Goal: Contribute content: Contribute content

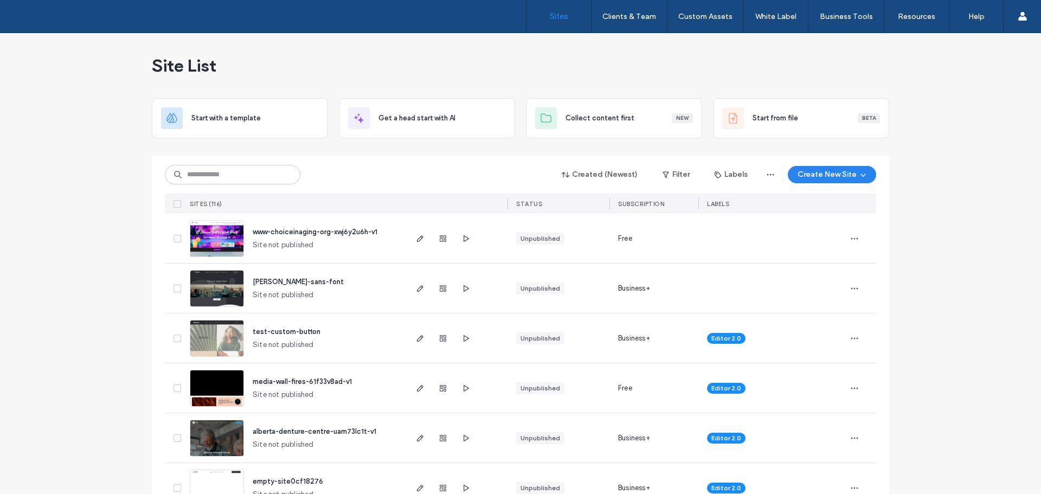
click at [218, 339] on img at bounding box center [216, 357] width 53 height 74
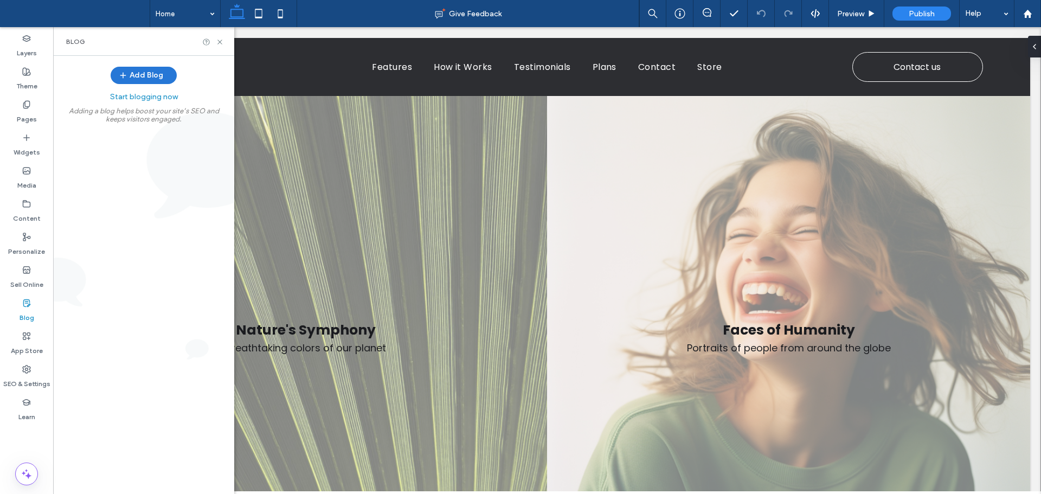
click at [150, 75] on button "Add Blog" at bounding box center [144, 75] width 66 height 17
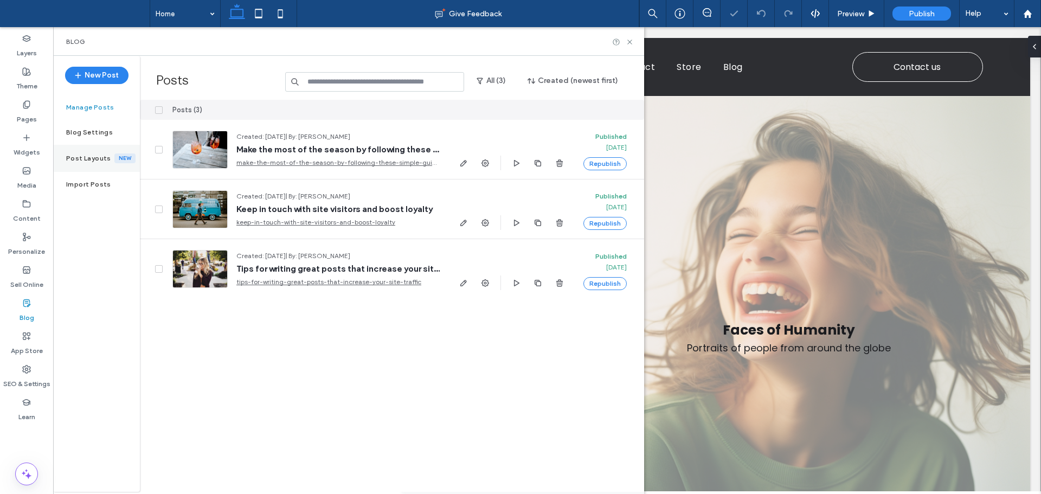
click at [94, 160] on label "Post Layouts" at bounding box center [90, 158] width 48 height 8
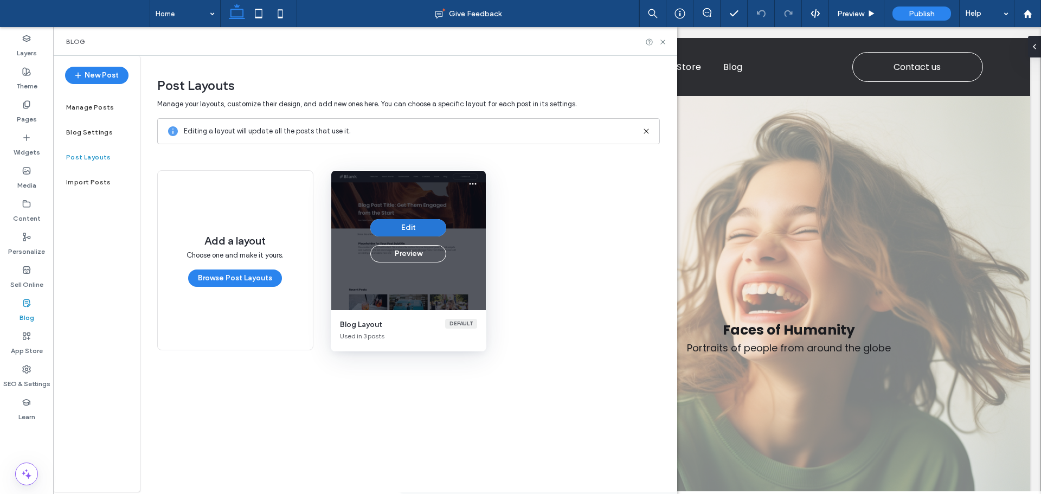
click at [416, 227] on button "Edit" at bounding box center [408, 227] width 76 height 17
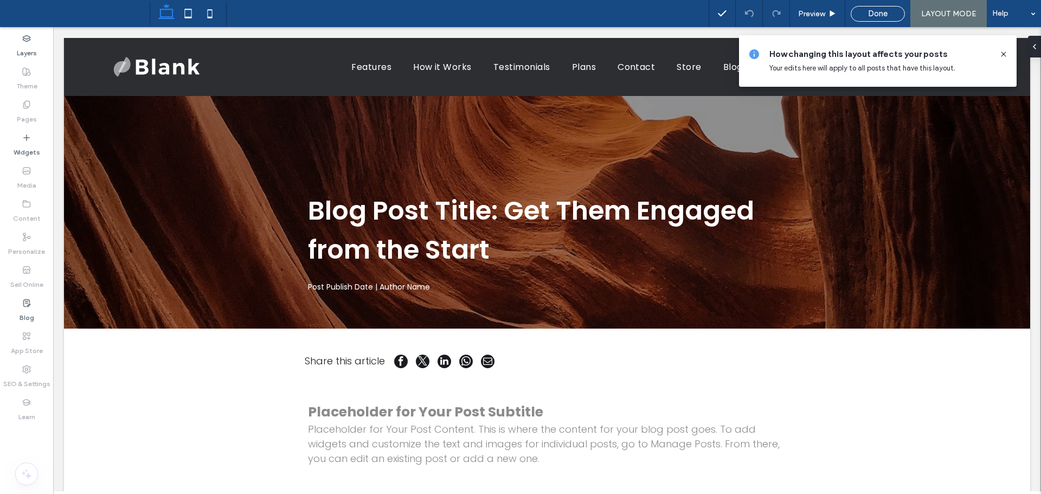
click at [1002, 54] on icon at bounding box center [1003, 54] width 9 height 9
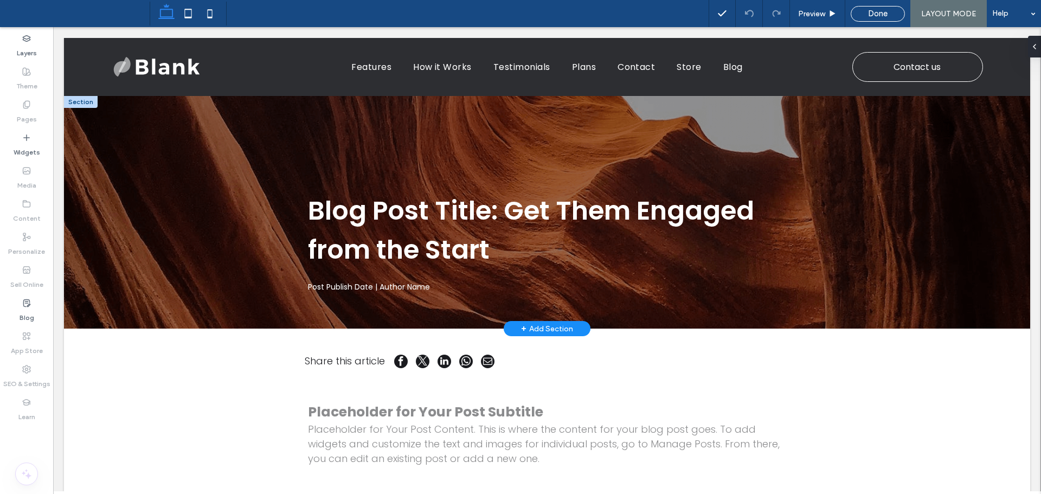
click at [81, 102] on div at bounding box center [81, 102] width 34 height 12
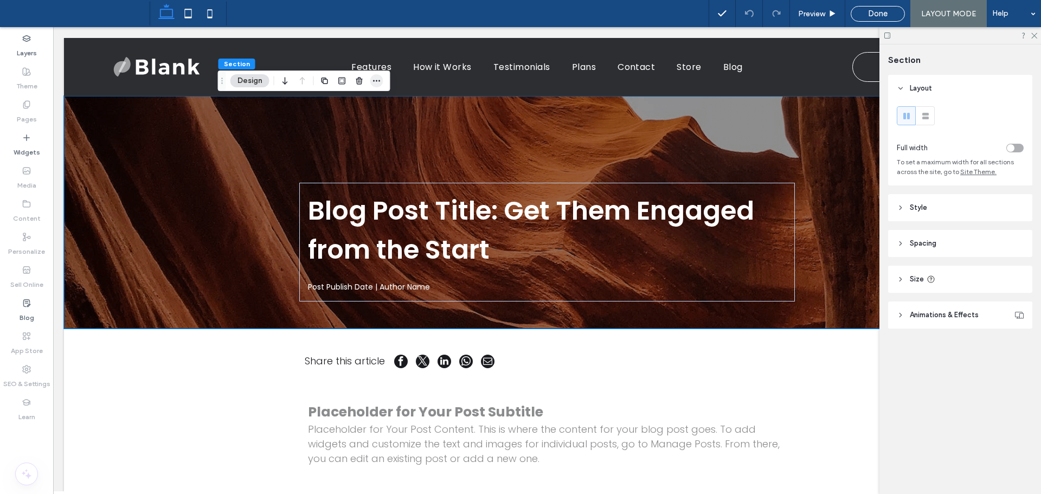
click at [372, 82] on icon "button" at bounding box center [376, 80] width 9 height 9
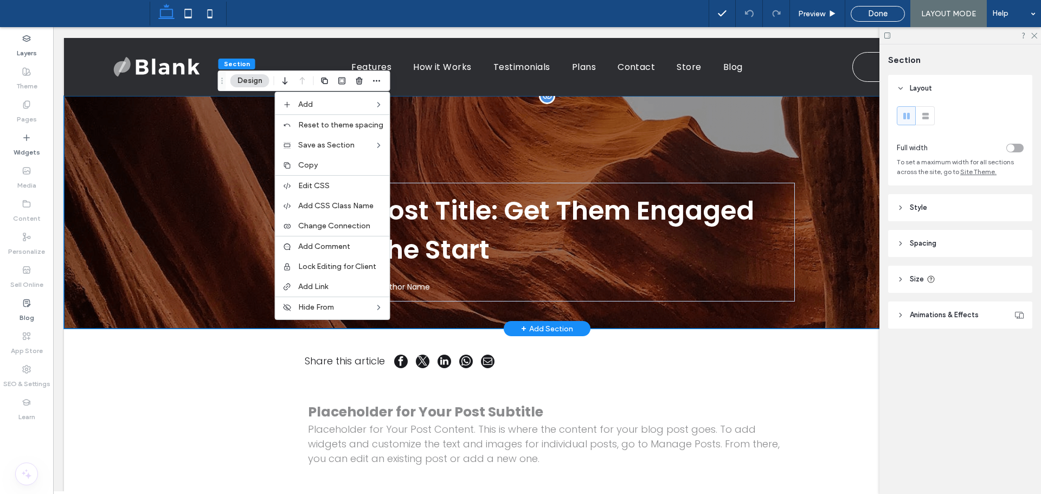
click at [164, 193] on div "Blog Post Title: Get Them Engaged from the Start Post Publish Date | Author Name" at bounding box center [547, 212] width 966 height 233
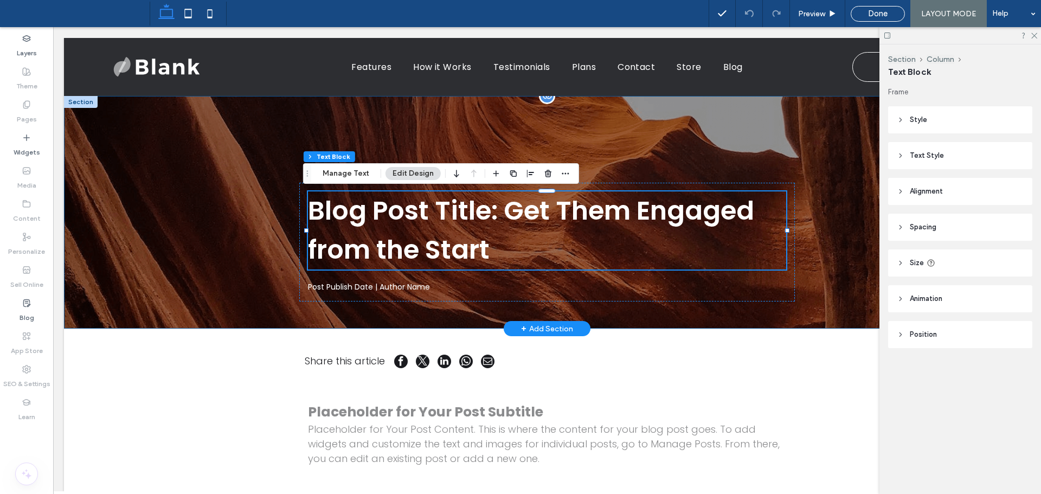
click at [212, 245] on div "Blog Post Title: Get Them Engaged from the Start Post Publish Date | Author Name" at bounding box center [547, 212] width 966 height 233
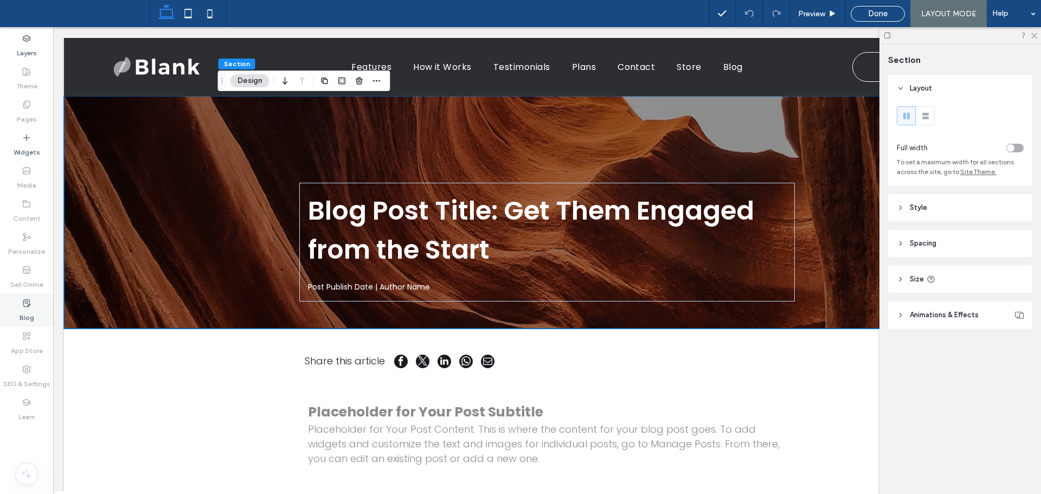
click at [31, 308] on label "Blog" at bounding box center [27, 314] width 15 height 15
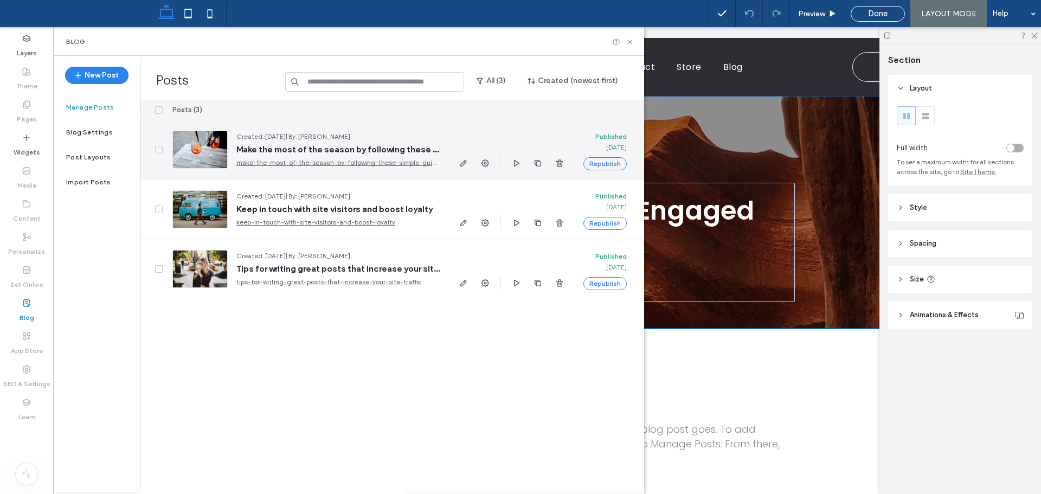
click at [195, 153] on div at bounding box center [199, 150] width 55 height 38
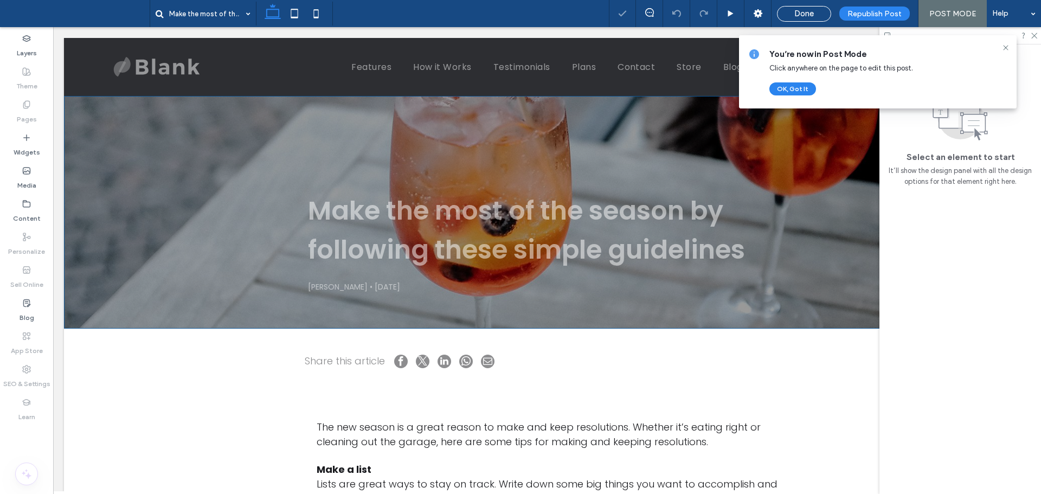
click at [169, 182] on div "Make the most of the season by following these simple guidelines Alan Malolos •…" at bounding box center [547, 212] width 966 height 233
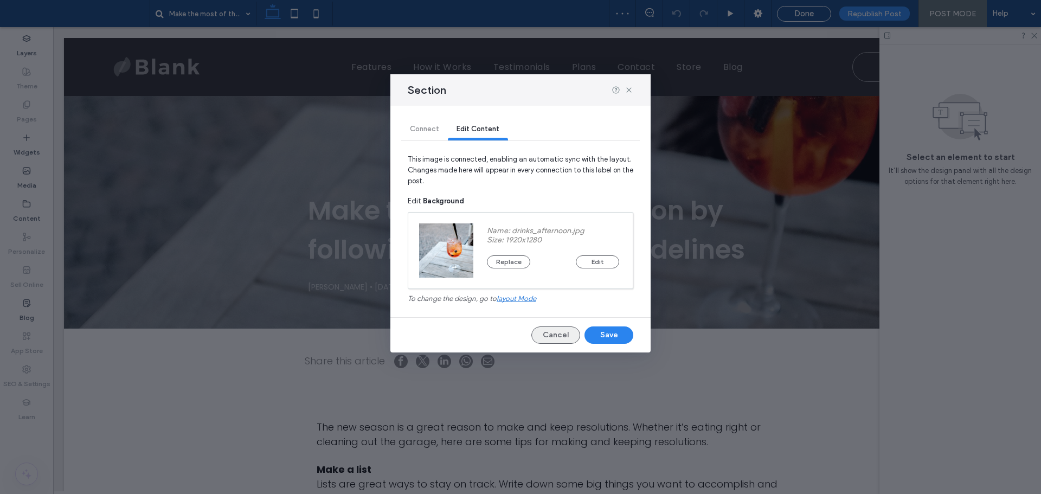
click at [561, 334] on button "Cancel" at bounding box center [555, 334] width 49 height 17
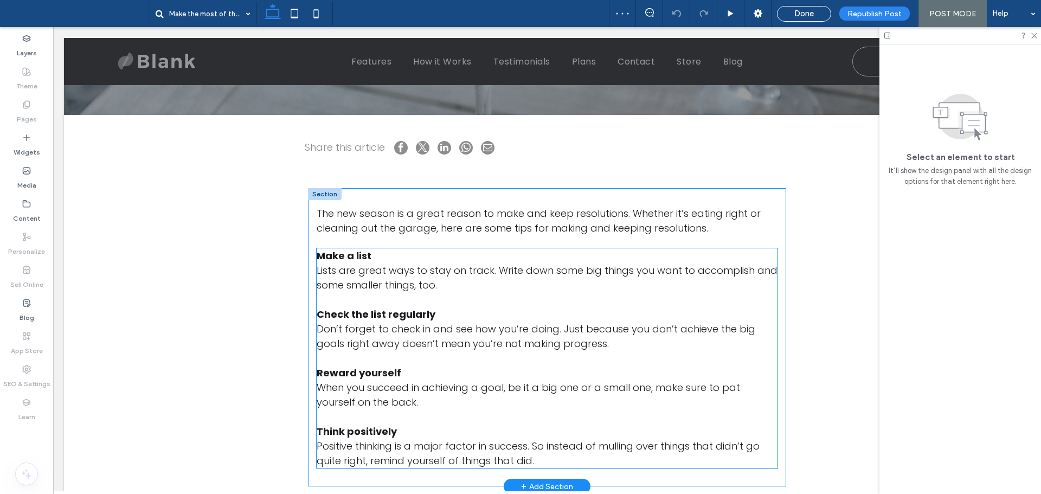
scroll to position [217, 0]
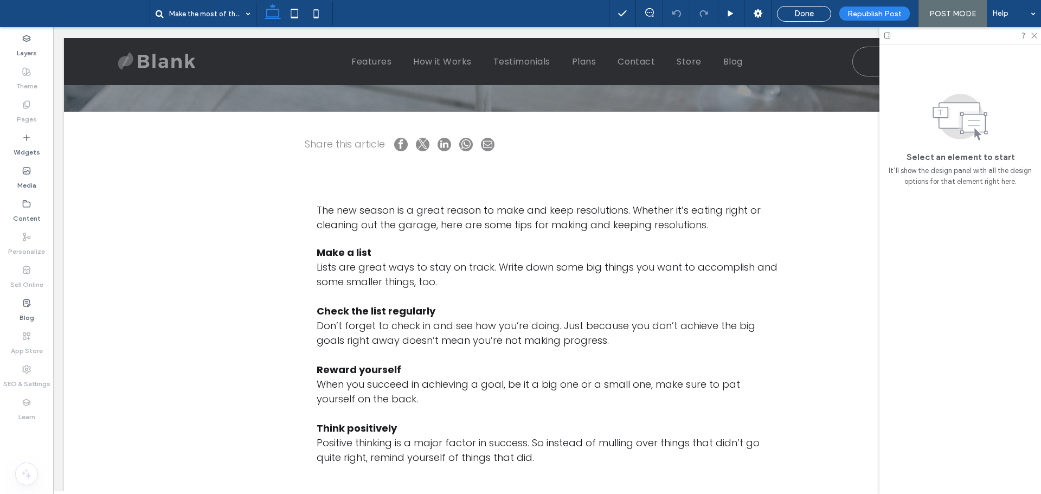
click at [1037, 37] on div at bounding box center [960, 35] width 162 height 17
click at [1034, 37] on icon at bounding box center [1033, 34] width 7 height 7
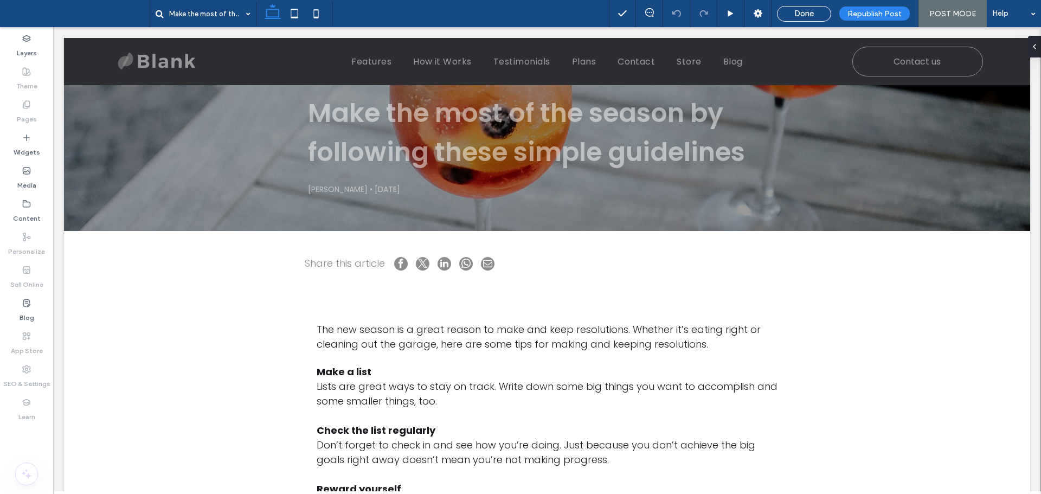
scroll to position [0, 0]
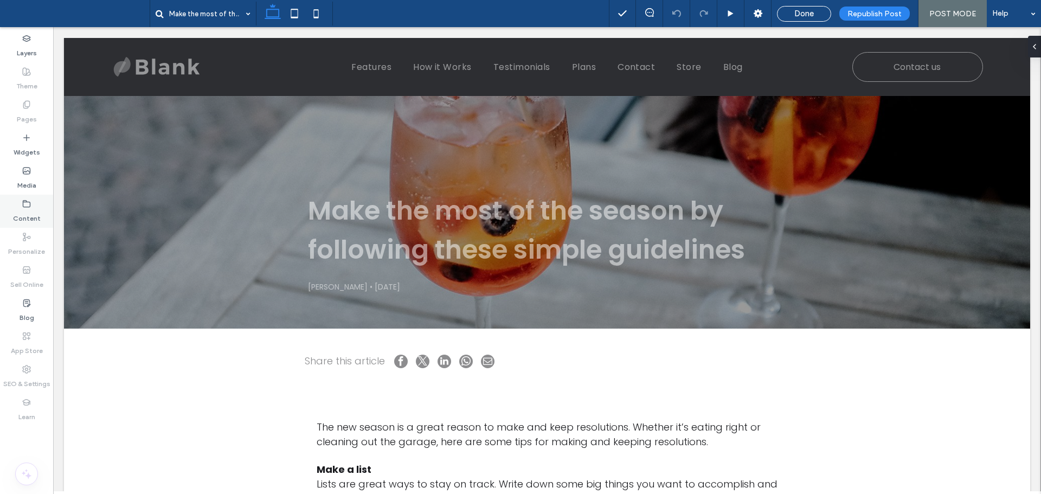
click at [36, 216] on label "Content" at bounding box center [27, 215] width 28 height 15
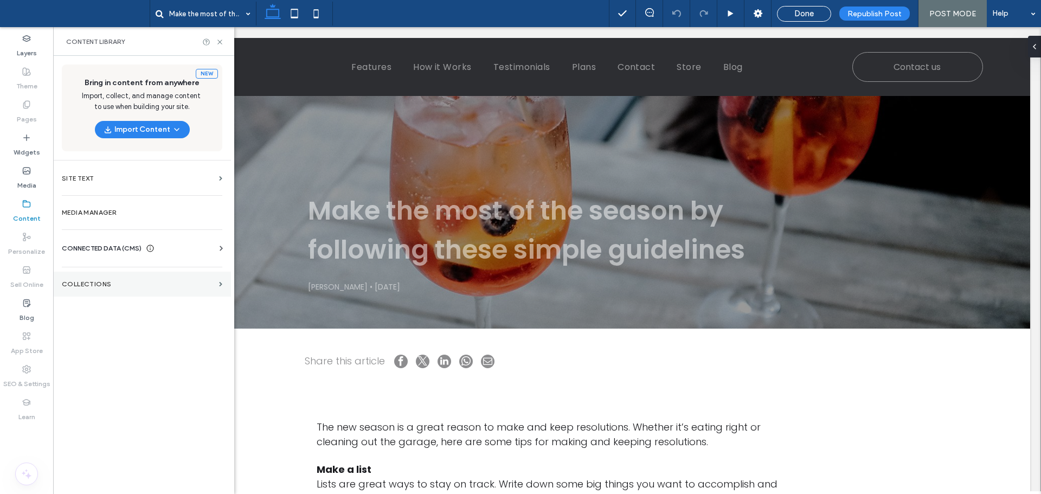
click at [172, 277] on section "Collections" at bounding box center [142, 284] width 178 height 25
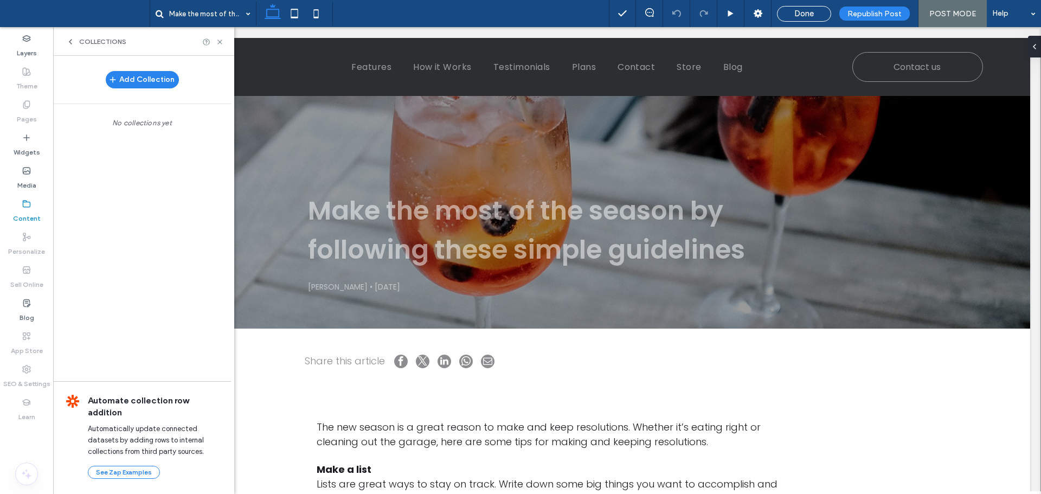
click at [71, 36] on div "Collections" at bounding box center [143, 41] width 181 height 29
click at [70, 44] on icon at bounding box center [70, 41] width 9 height 9
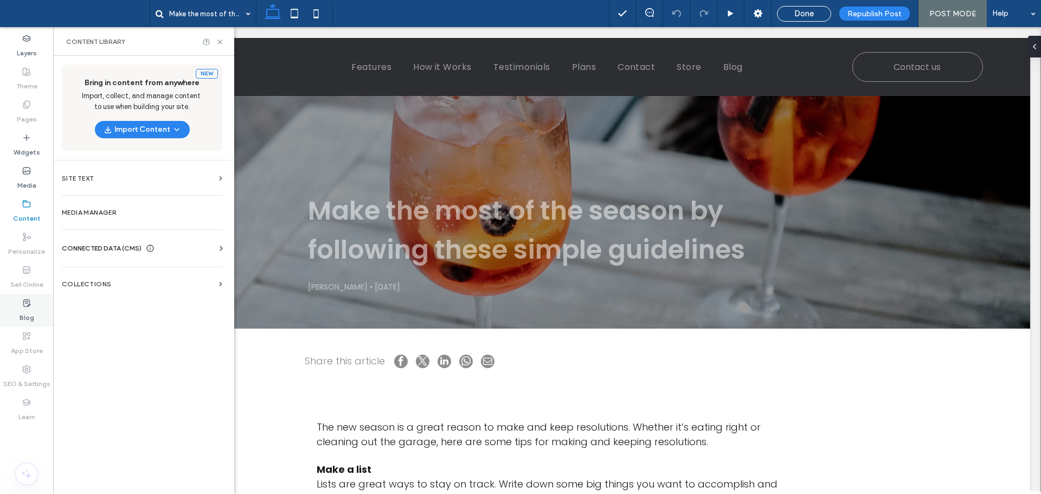
click at [30, 308] on label "Blog" at bounding box center [27, 314] width 15 height 15
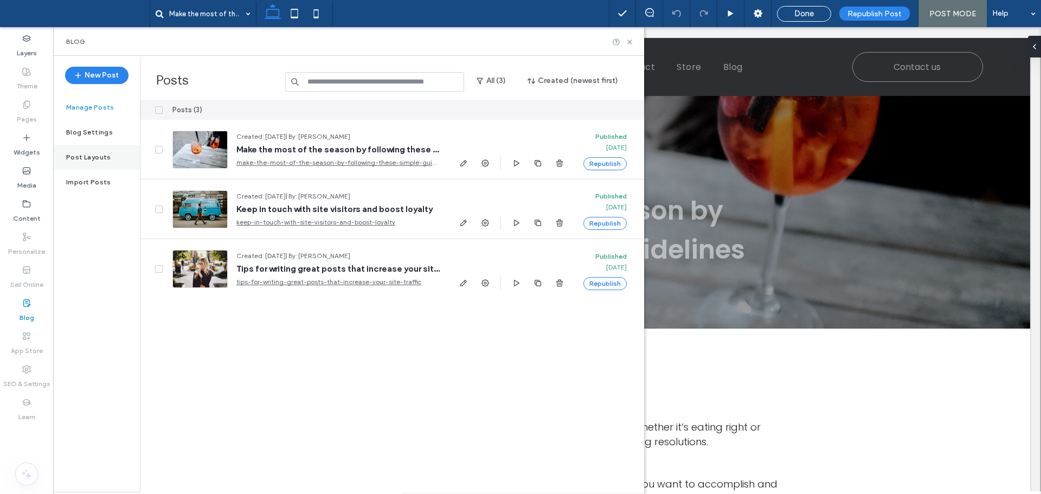
click at [109, 158] on div "Post Layouts" at bounding box center [96, 157] width 87 height 25
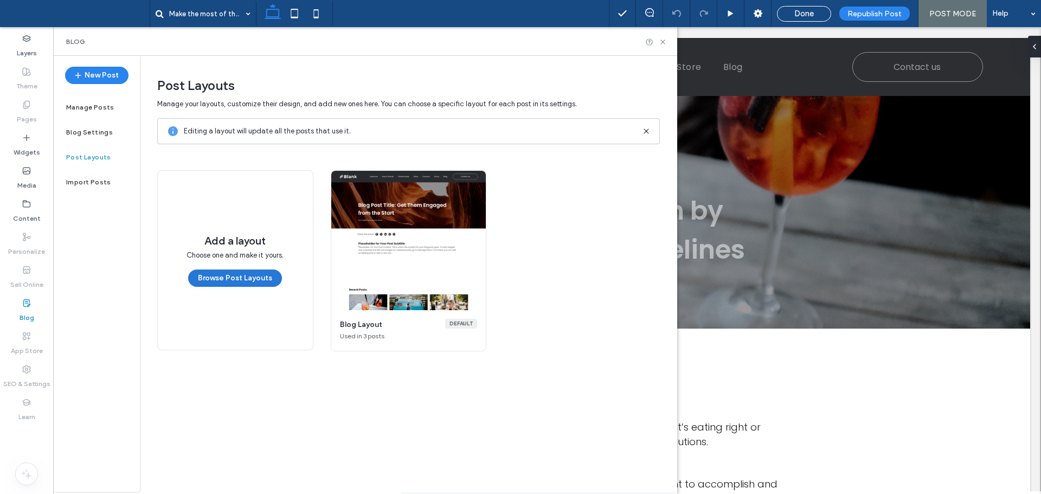
click at [241, 281] on button "Browse Post Layouts" at bounding box center [235, 277] width 94 height 17
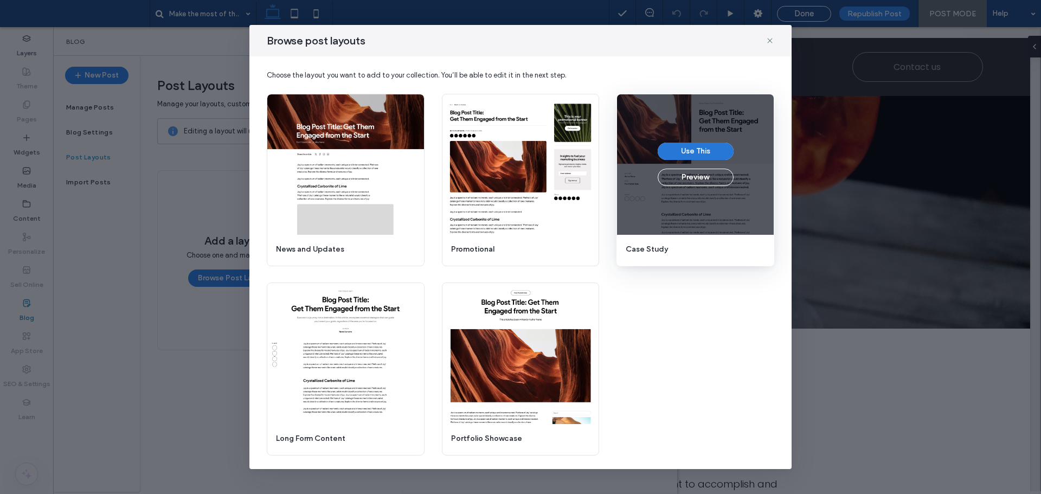
click at [689, 151] on button "Use This" at bounding box center [695, 151] width 76 height 17
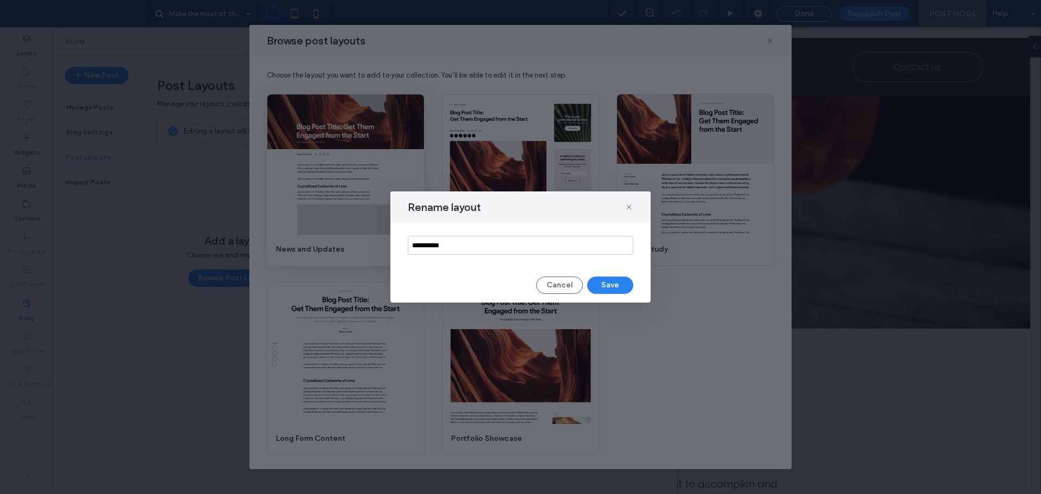
drag, startPoint x: 403, startPoint y: 245, endPoint x: 379, endPoint y: 246, distance: 23.9
click at [380, 246] on div "**********" at bounding box center [520, 247] width 1041 height 494
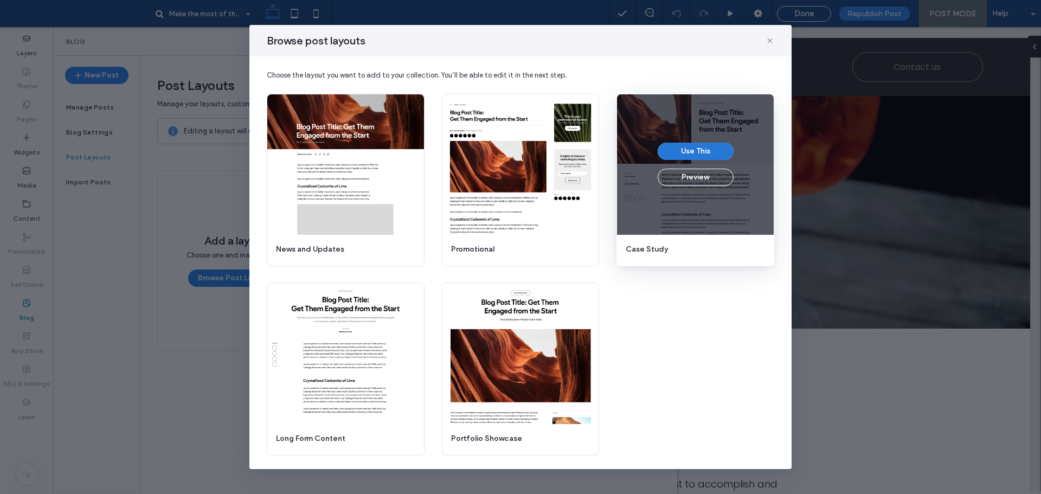
click at [701, 149] on button "Use This" at bounding box center [695, 151] width 76 height 17
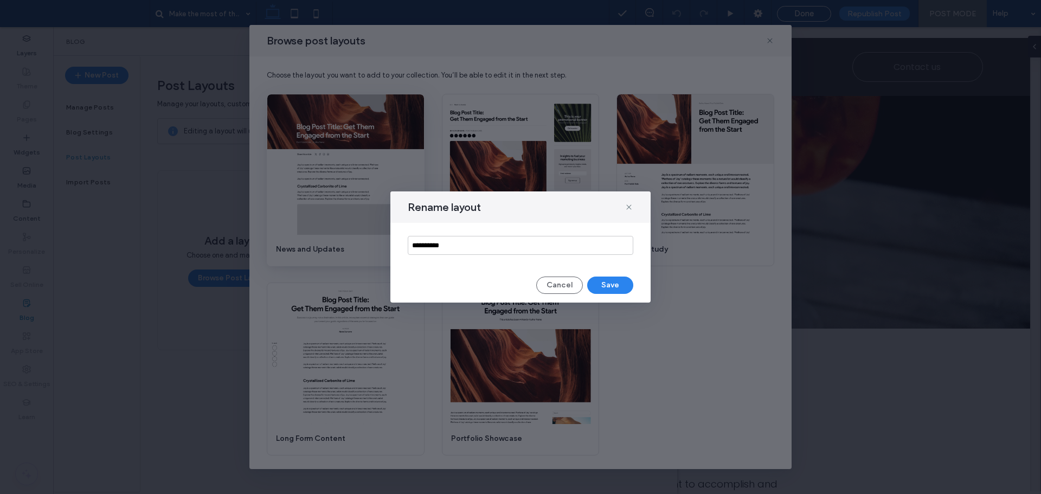
drag, startPoint x: 472, startPoint y: 242, endPoint x: 380, endPoint y: 243, distance: 92.1
click at [380, 243] on div "**********" at bounding box center [520, 247] width 1041 height 494
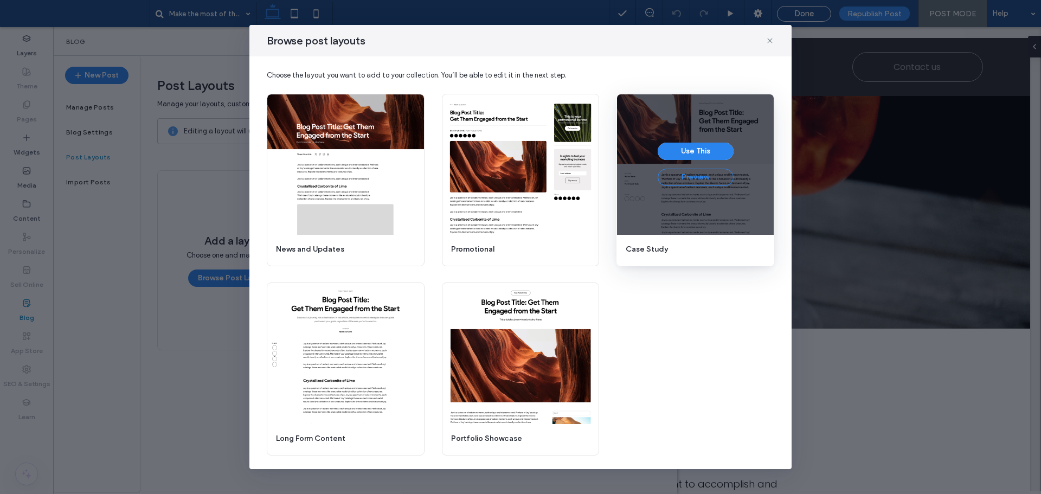
click at [678, 179] on button "Preview" at bounding box center [695, 177] width 76 height 17
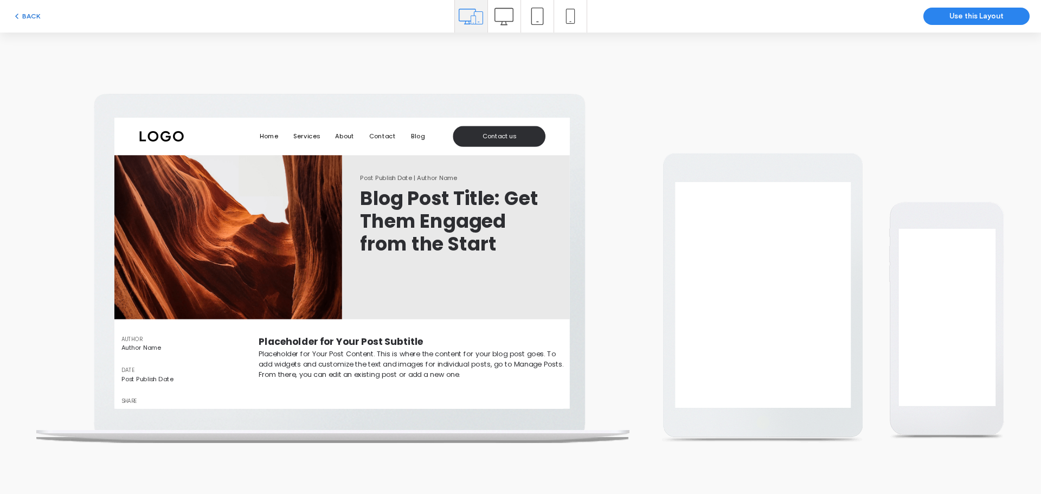
click at [30, 18] on button "BACK" at bounding box center [26, 16] width 28 height 13
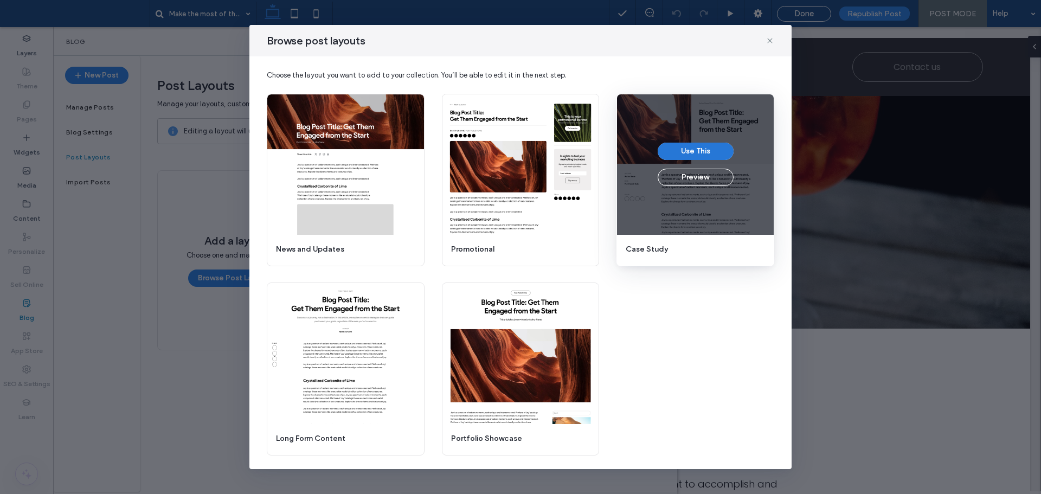
click at [703, 145] on button "Use This" at bounding box center [695, 151] width 76 height 17
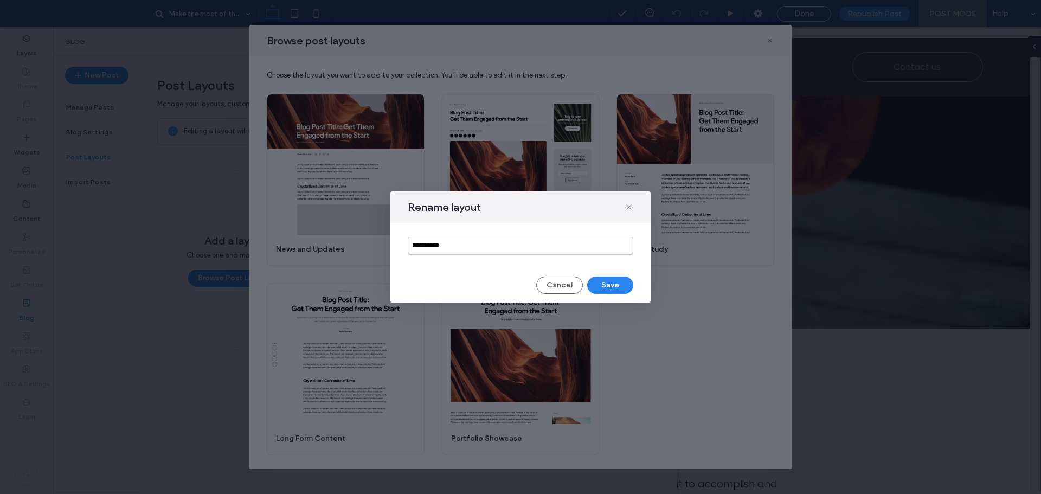
drag, startPoint x: 447, startPoint y: 244, endPoint x: 403, endPoint y: 243, distance: 44.4
click at [403, 243] on div "**********" at bounding box center [520, 245] width 260 height 45
type input "****"
click at [618, 283] on button "Save" at bounding box center [610, 284] width 46 height 17
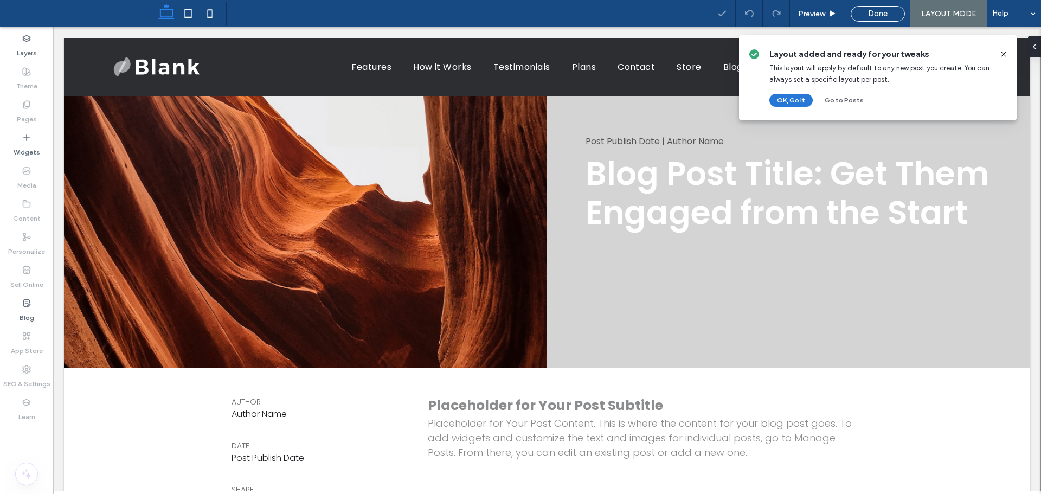
click at [796, 96] on button "OK, Go It" at bounding box center [790, 100] width 43 height 13
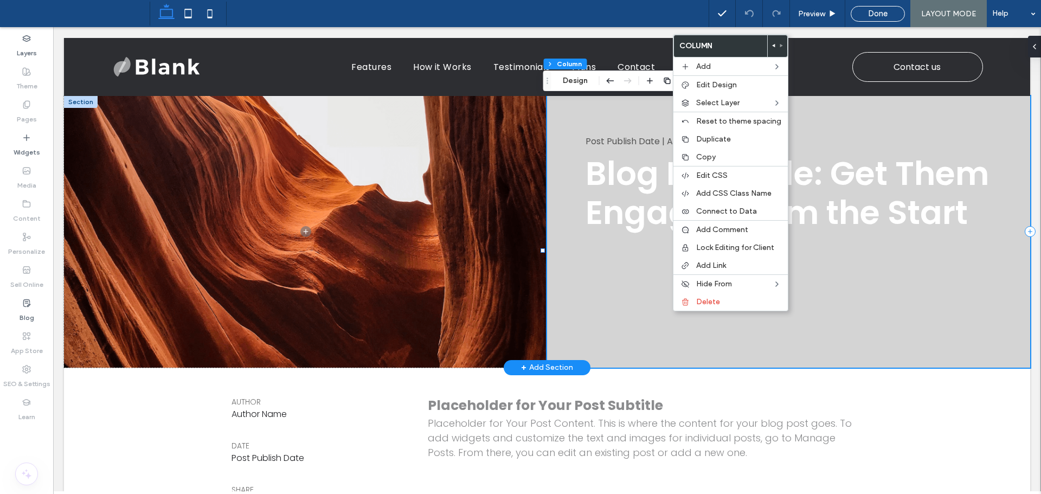
click at [605, 325] on div "Post Publish Date | Author Name Blog Post Title: Get Them Engaged from the Start" at bounding box center [788, 232] width 483 height 272
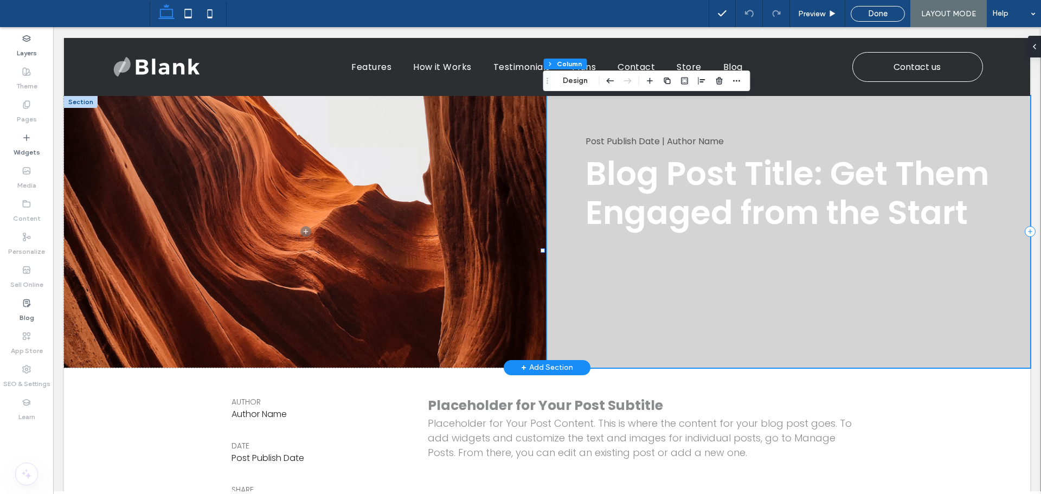
click at [630, 314] on div "Post Publish Date | Author Name Blog Post Title: Get Them Engaged from the Start" at bounding box center [788, 232] width 483 height 272
click at [31, 146] on label "Widgets" at bounding box center [27, 149] width 27 height 15
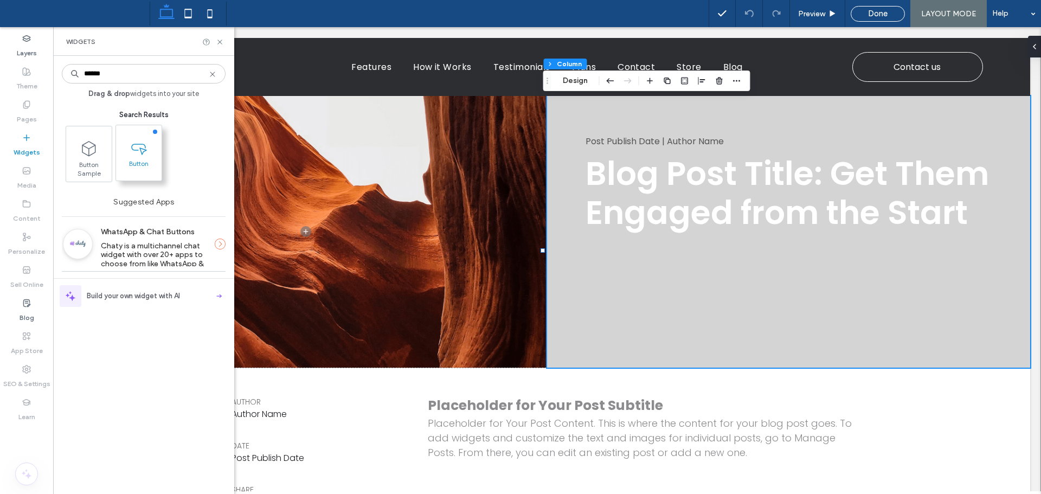
type input "******"
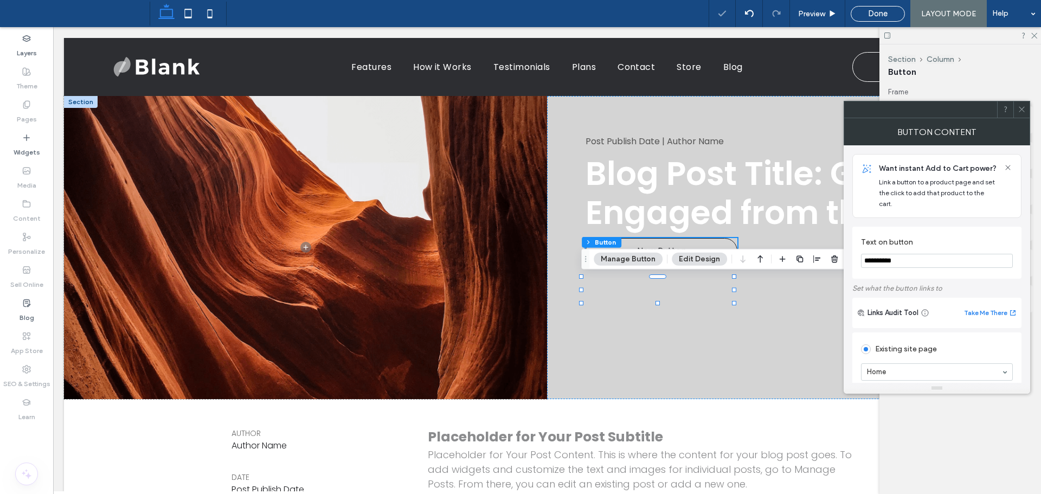
click at [1024, 106] on icon at bounding box center [1021, 109] width 8 height 8
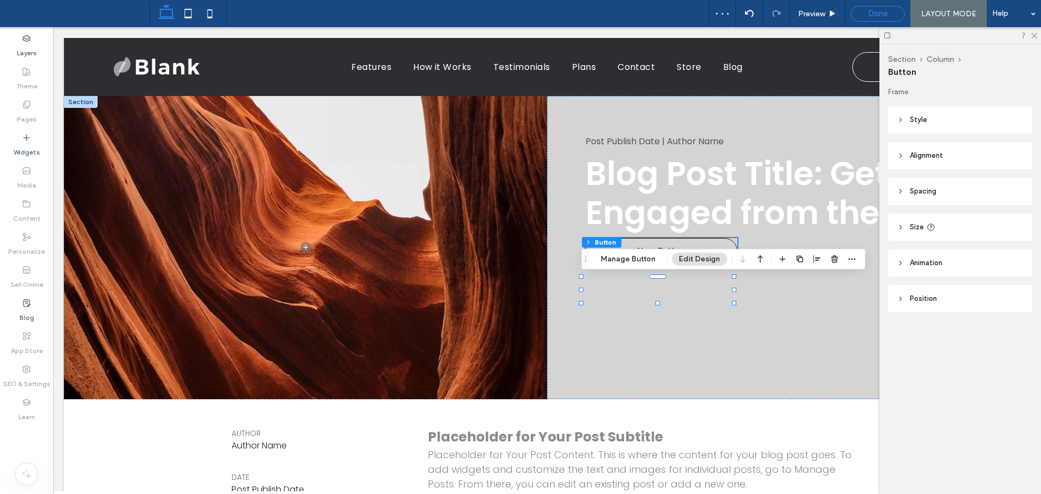
click at [867, 10] on div "Done" at bounding box center [877, 14] width 53 height 10
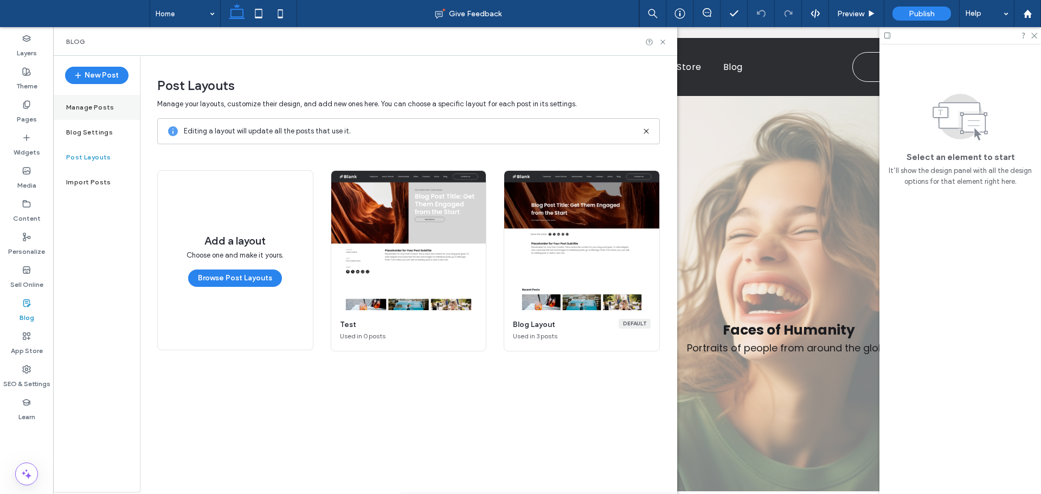
click at [98, 108] on label "Manage Posts" at bounding box center [90, 108] width 48 height 8
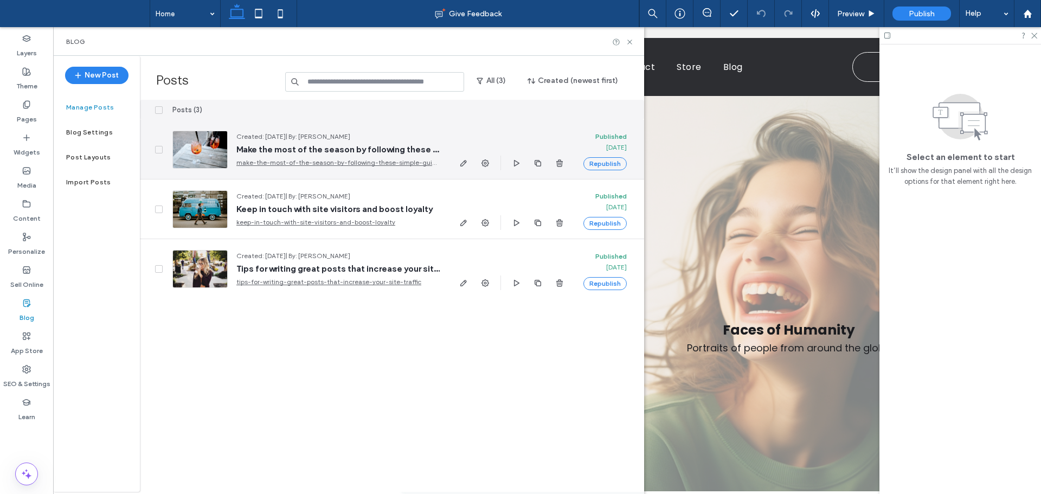
click at [211, 156] on div at bounding box center [199, 150] width 55 height 38
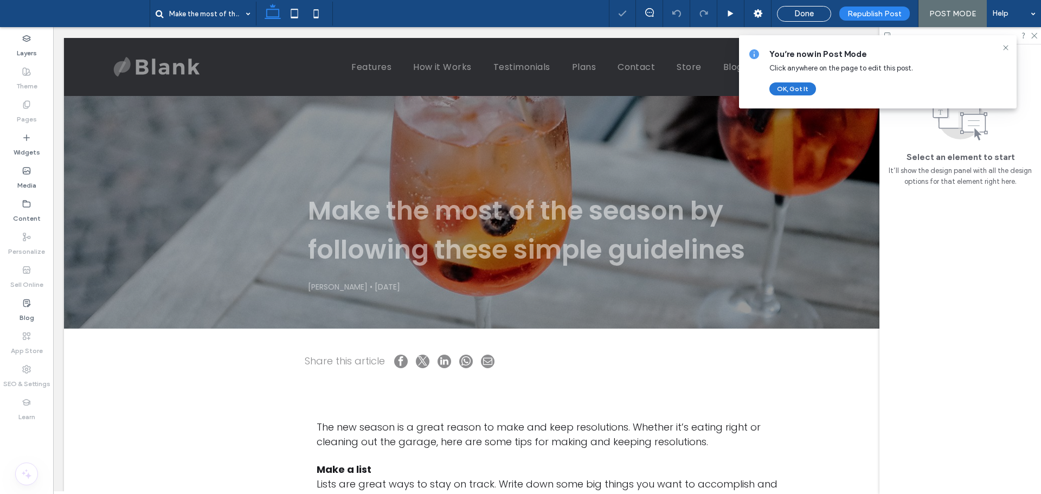
click at [798, 88] on button "OK, Got It" at bounding box center [792, 88] width 47 height 13
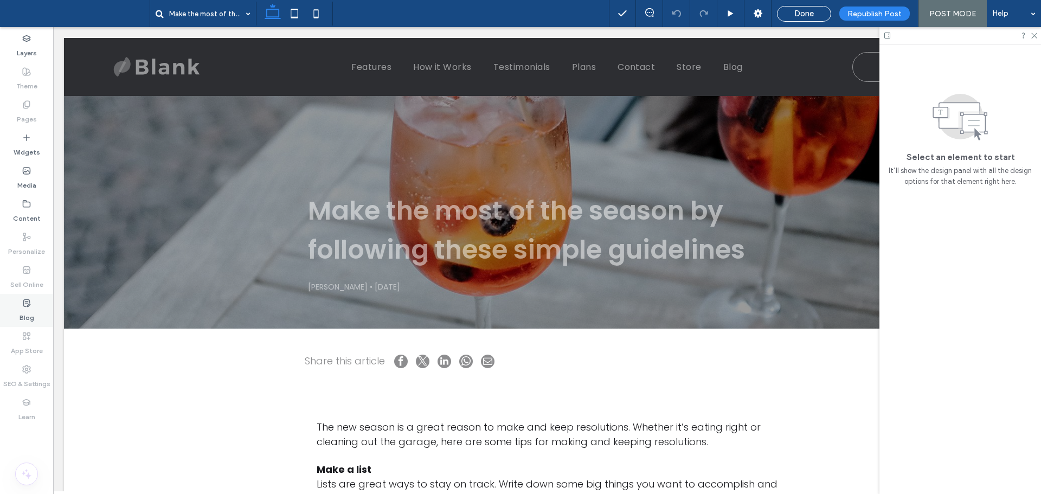
click at [24, 302] on icon at bounding box center [26, 303] width 9 height 9
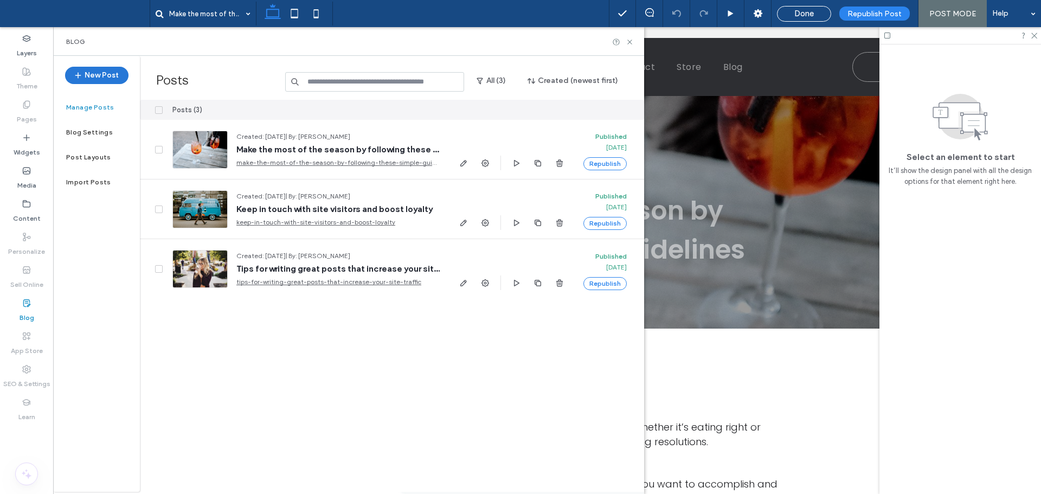
click at [104, 79] on button "New Post" at bounding box center [96, 75] width 63 height 17
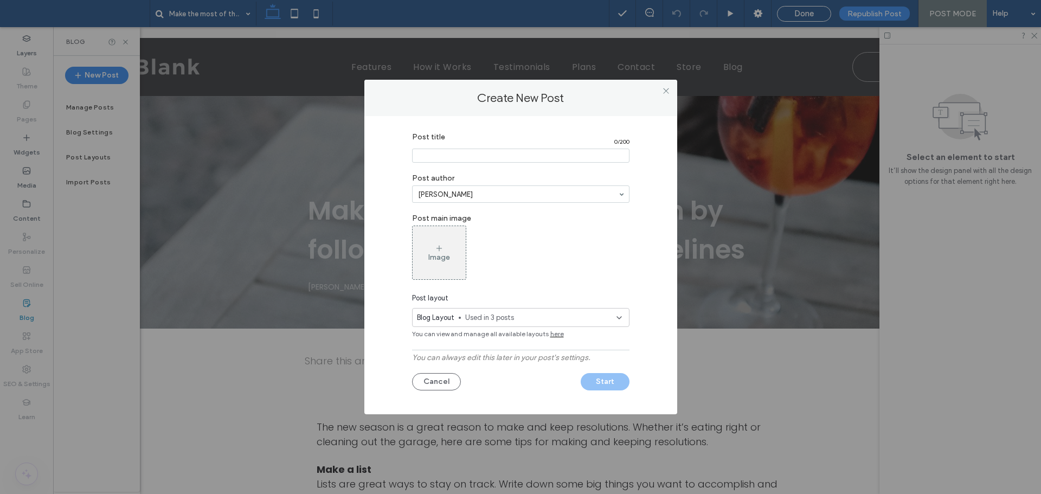
click at [453, 153] on input "Post title" at bounding box center [520, 156] width 217 height 14
type input "****"
click at [480, 315] on span "Used in 3 posts" at bounding box center [540, 317] width 151 height 11
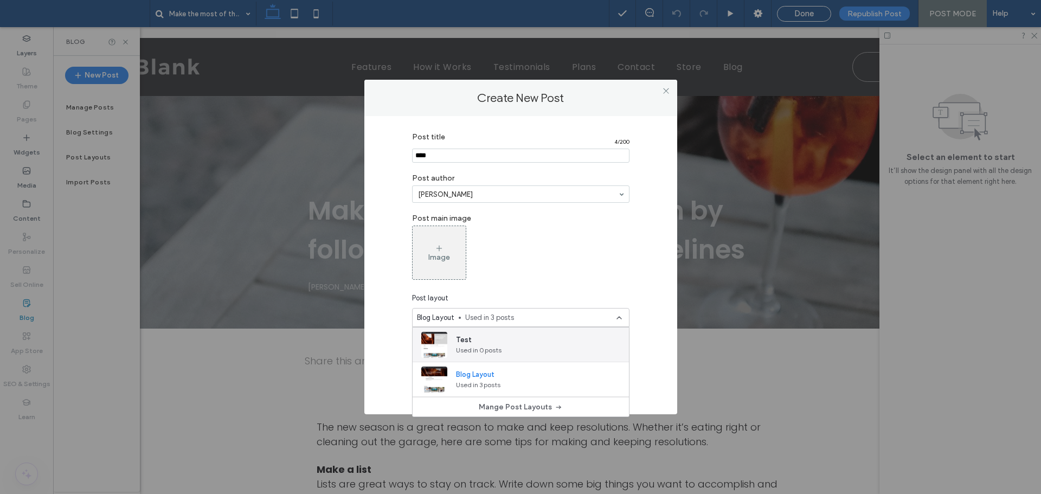
click at [488, 339] on span "Test" at bounding box center [479, 339] width 46 height 11
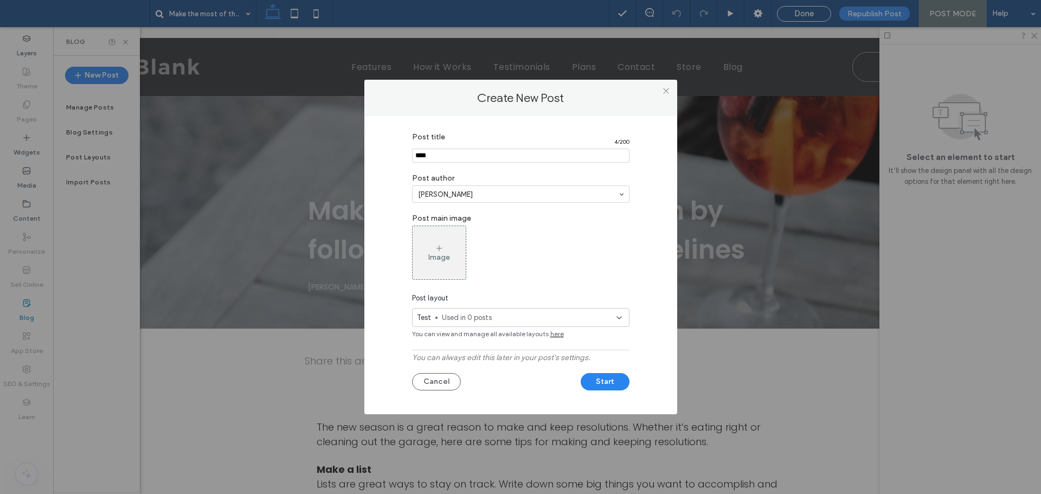
click at [399, 347] on div "Post title 4 / 200 Post author xei chaeng Post main image Image Post layout Tes…" at bounding box center [520, 262] width 280 height 271
click at [611, 382] on button "Start" at bounding box center [604, 381] width 49 height 17
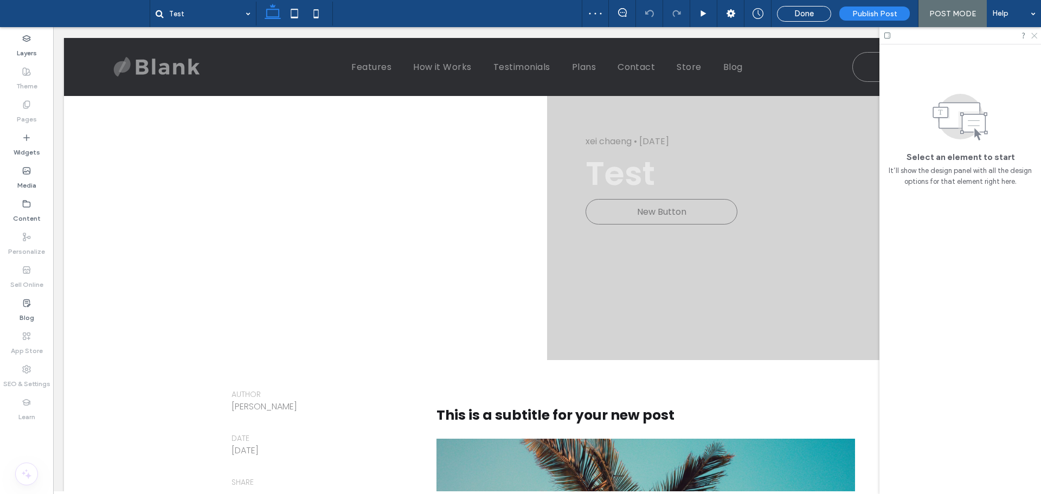
click at [1035, 36] on icon at bounding box center [1033, 34] width 7 height 7
